Goal: Information Seeking & Learning: Learn about a topic

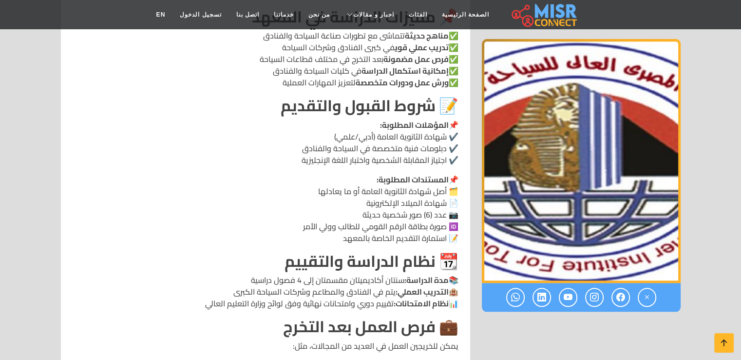
scroll to position [975, 0]
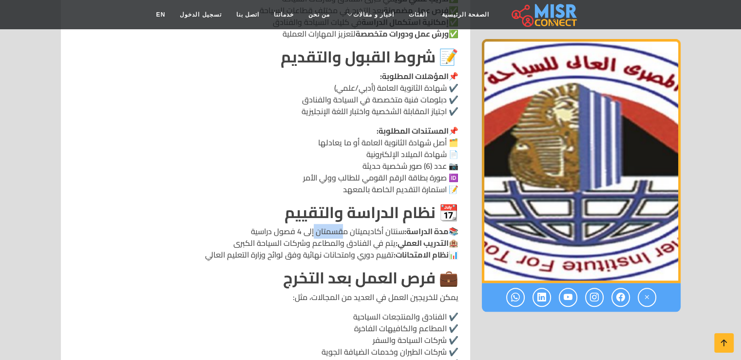
drag, startPoint x: 345, startPoint y: 233, endPoint x: 313, endPoint y: 233, distance: 32.2
click at [313, 233] on p "📚 مدة الدراسة: سنتان أكاديميتان مقسمتان إلى 4 فصول دراسية 🏨 التدريب العملي: يتم…" at bounding box center [266, 242] width 386 height 35
drag, startPoint x: 310, startPoint y: 243, endPoint x: 343, endPoint y: 245, distance: 32.7
click at [343, 245] on p "📚 مدة الدراسة: سنتان أكاديميتان مقسمتان إلى 4 فصول دراسية 🏨 التدريب العملي: يتم…" at bounding box center [266, 242] width 386 height 35
click at [314, 242] on p "📚 مدة الدراسة: سنتان أكاديميتان مقسمتان إلى 4 فصول دراسية 🏨 التدريب العملي: يتم…" at bounding box center [266, 242] width 386 height 35
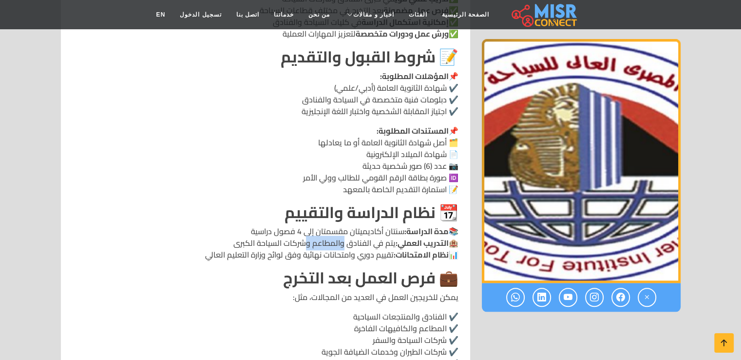
drag, startPoint x: 307, startPoint y: 242, endPoint x: 342, endPoint y: 243, distance: 35.6
click at [342, 243] on p "📚 مدة الدراسة: سنتان أكاديميتان مقسمتان إلى 4 فصول دراسية 🏨 التدريب العملي: يتم…" at bounding box center [266, 242] width 386 height 35
drag, startPoint x: 327, startPoint y: 280, endPoint x: 396, endPoint y: 278, distance: 68.8
click at [396, 278] on strong "💼 فرص العمل بعد التخرج" at bounding box center [370, 277] width 175 height 29
drag, startPoint x: 341, startPoint y: 246, endPoint x: 310, endPoint y: 243, distance: 30.8
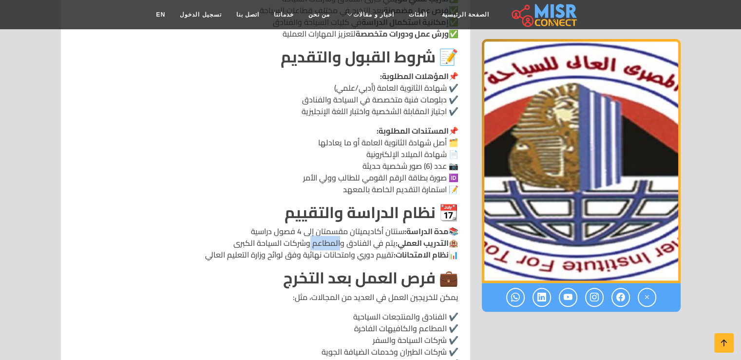
click at [310, 243] on p "📚 مدة الدراسة: سنتان أكاديميتان مقسمتان إلى 4 فصول دراسية 🏨 التدريب العملي: يتم…" at bounding box center [266, 242] width 386 height 35
drag, startPoint x: 320, startPoint y: 258, endPoint x: 351, endPoint y: 259, distance: 31.7
click at [351, 259] on p "📚 مدة الدراسة: سنتان أكاديميتان مقسمتان إلى 4 فصول دراسية 🏨 التدريب العملي: يتم…" at bounding box center [266, 242] width 386 height 35
drag, startPoint x: 310, startPoint y: 244, endPoint x: 340, endPoint y: 242, distance: 30.3
click at [340, 242] on p "📚 مدة الدراسة: سنتان أكاديميتان مقسمتان إلى 4 فصول دراسية 🏨 التدريب العملي: يتم…" at bounding box center [266, 242] width 386 height 35
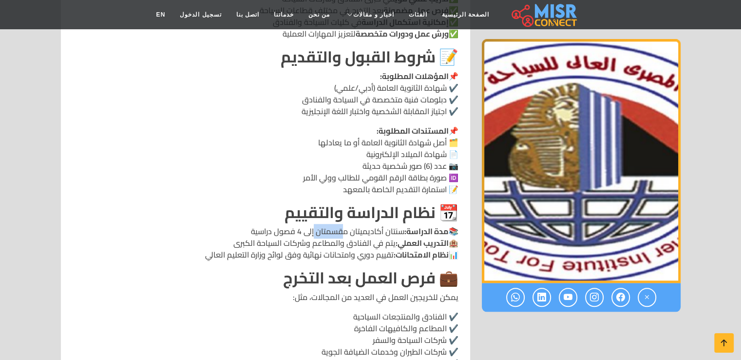
drag, startPoint x: 313, startPoint y: 231, endPoint x: 345, endPoint y: 229, distance: 31.7
click at [345, 229] on p "📚 مدة الدراسة: سنتان أكاديميتان مقسمتان إلى 4 فصول دراسية 🏨 التدريب العملي: يتم…" at bounding box center [266, 242] width 386 height 35
drag, startPoint x: 321, startPoint y: 254, endPoint x: 353, endPoint y: 260, distance: 32.2
click at [353, 260] on p "📚 مدة الدراسة: سنتان أكاديميتان مقسمتان إلى 4 فصول دراسية 🏨 التدريب العملي: يتم…" at bounding box center [266, 242] width 386 height 35
click at [341, 265] on strong "💼 فرص العمل بعد التخرج" at bounding box center [370, 277] width 175 height 29
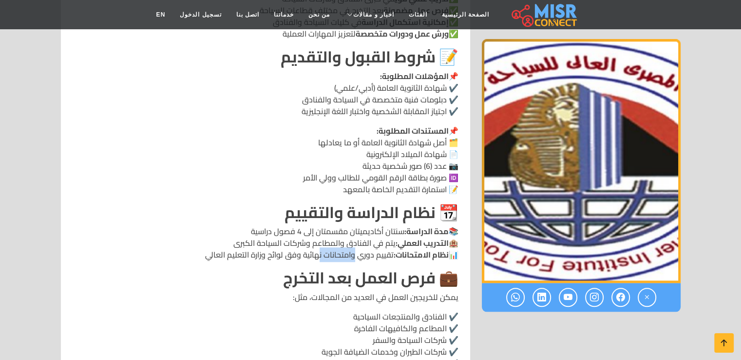
drag, startPoint x: 317, startPoint y: 257, endPoint x: 353, endPoint y: 260, distance: 36.2
click at [353, 260] on p "📚 مدة الدراسة: سنتان أكاديميتان مقسمتان إلى 4 فصول دراسية 🏨 التدريب العملي: يتم…" at bounding box center [266, 242] width 386 height 35
drag, startPoint x: 528, startPoint y: 295, endPoint x: 536, endPoint y: 295, distance: 8.3
click at [536, 295] on div at bounding box center [581, 297] width 199 height 29
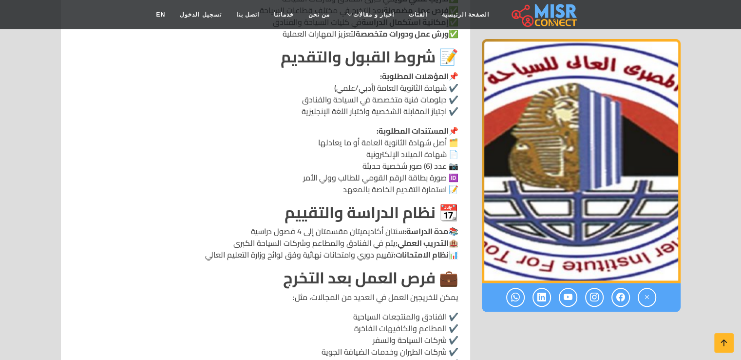
click at [617, 300] on icon at bounding box center [621, 297] width 9 height 16
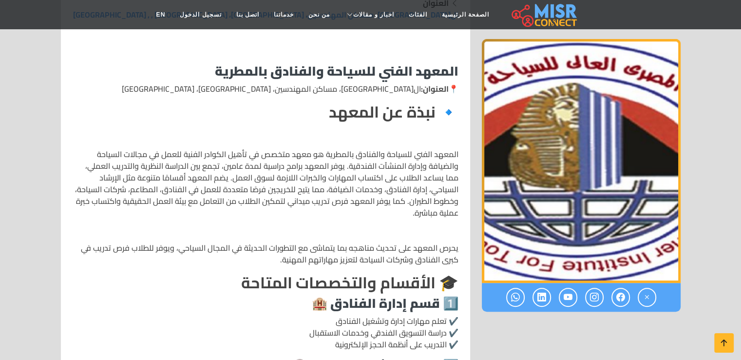
scroll to position [195, 0]
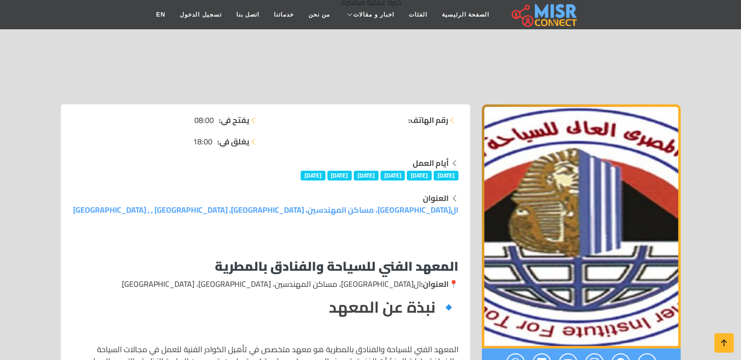
click at [450, 119] on icon at bounding box center [452, 120] width 8 height 8
click at [452, 119] on icon at bounding box center [452, 120] width 8 height 8
click at [355, 126] on div "رقم الهاتف:" at bounding box center [365, 135] width 199 height 43
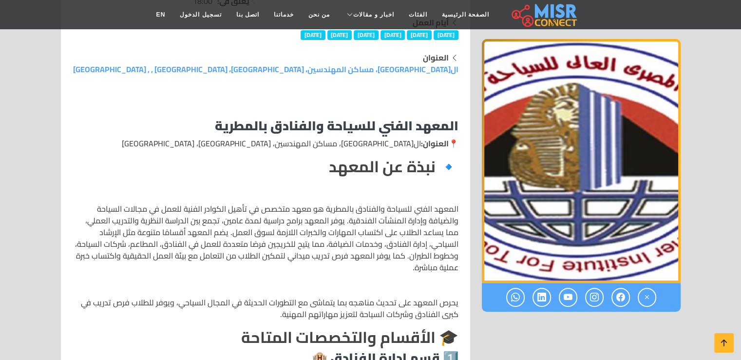
scroll to position [341, 0]
